Goal: Navigation & Orientation: Find specific page/section

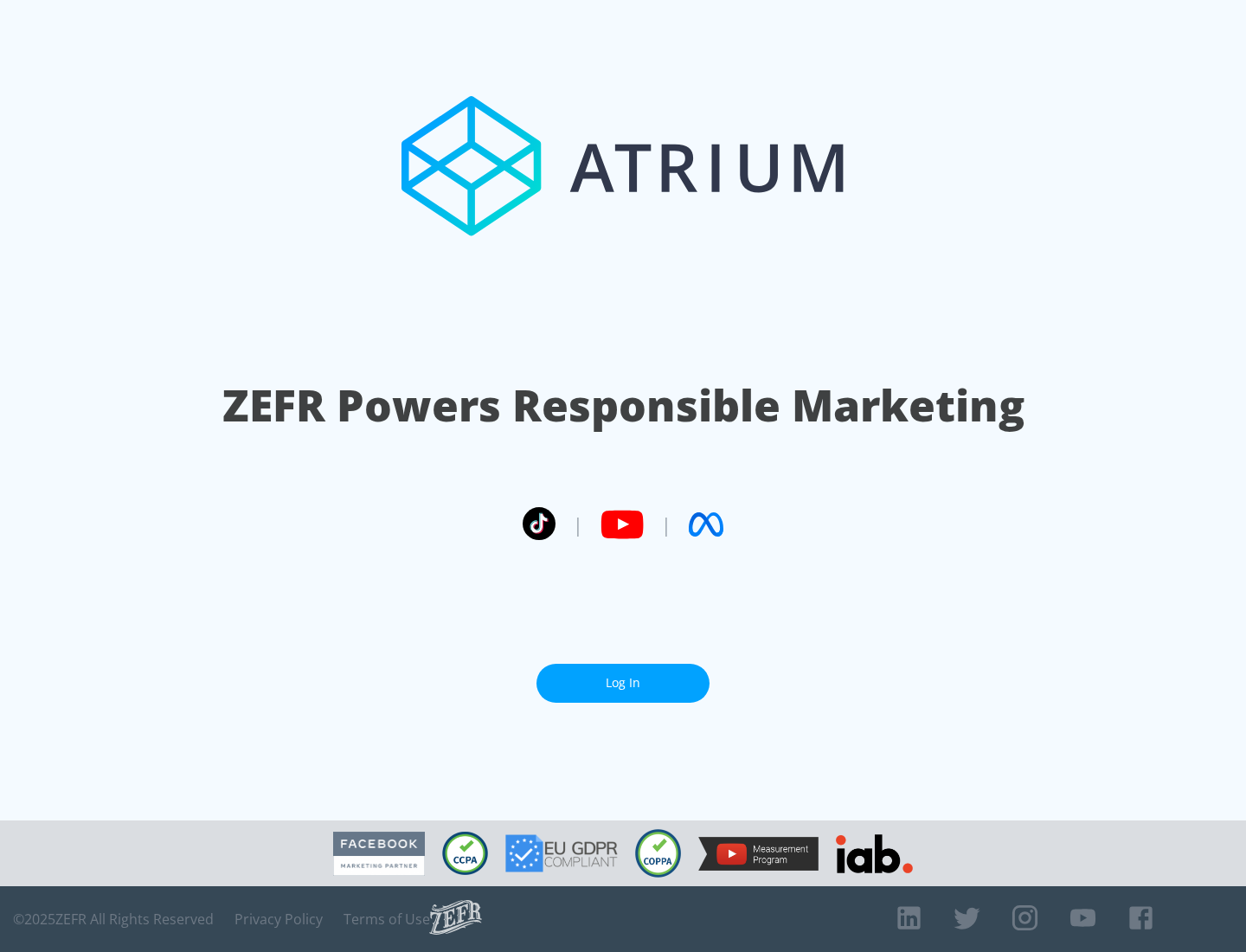
click at [623, 676] on link "Log In" at bounding box center [623, 683] width 173 height 38
